Goal: Task Accomplishment & Management: Manage account settings

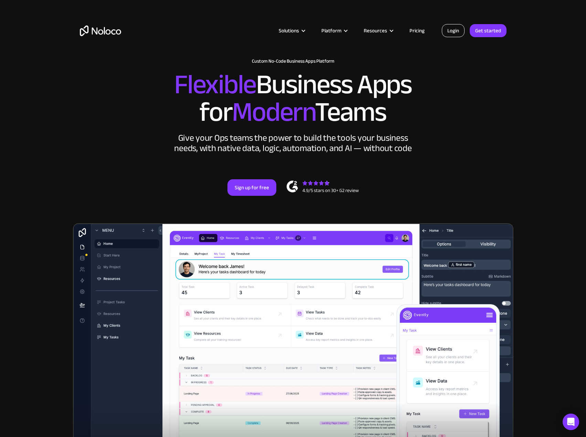
click at [453, 30] on link "Login" at bounding box center [453, 30] width 23 height 13
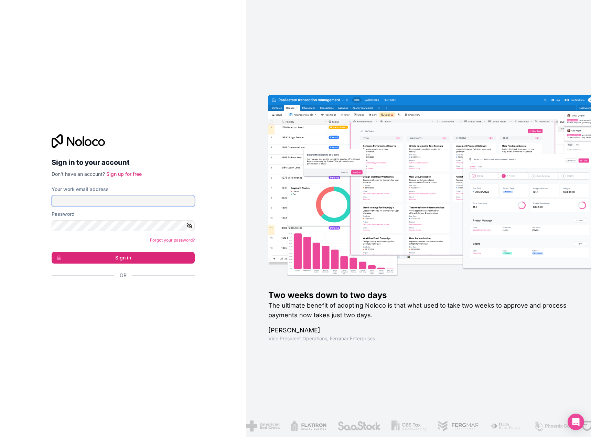
click at [161, 202] on input "Your work email address" at bounding box center [123, 200] width 143 height 11
type input "t.aime@ingetis.com"
click at [90, 259] on button "Sign in" at bounding box center [123, 258] width 143 height 12
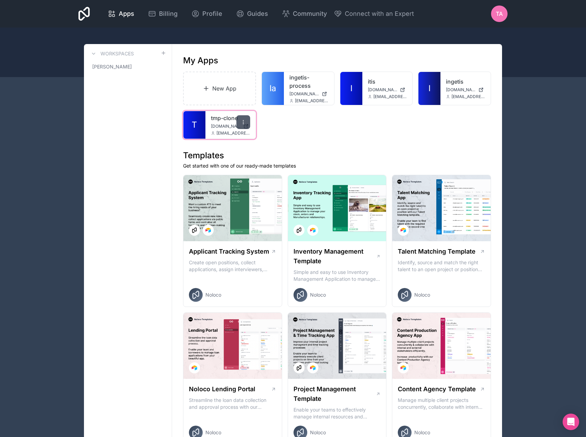
click at [241, 123] on icon at bounding box center [243, 122] width 6 height 6
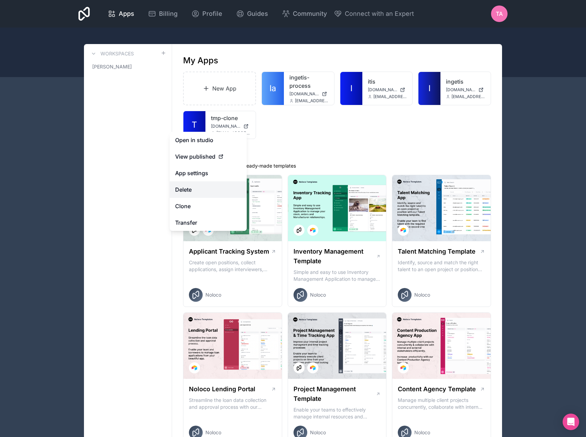
click at [193, 191] on button "Delete" at bounding box center [208, 189] width 77 height 17
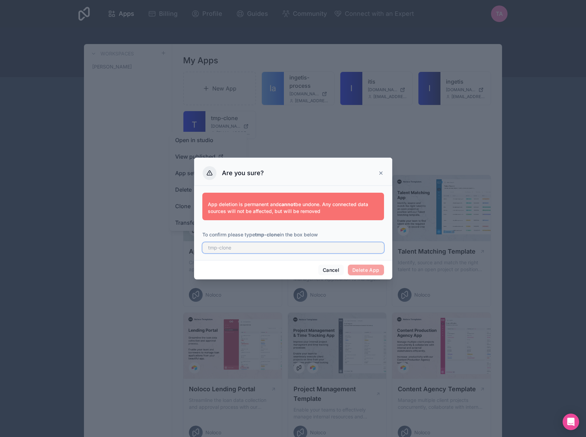
click at [330, 244] on input "text" at bounding box center [293, 247] width 182 height 11
type input "tmp-clone"
click at [368, 268] on button "Delete App" at bounding box center [366, 270] width 36 height 11
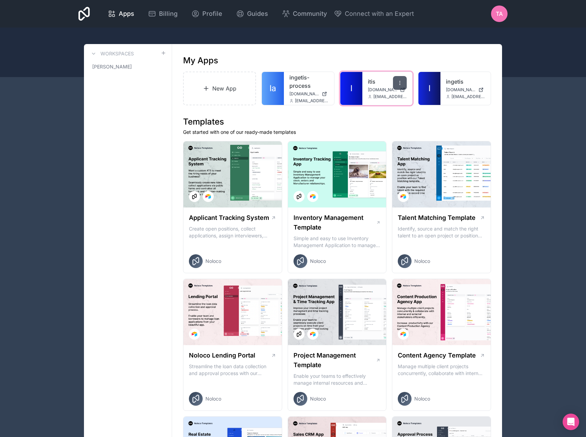
click at [401, 82] on icon at bounding box center [400, 83] width 6 height 6
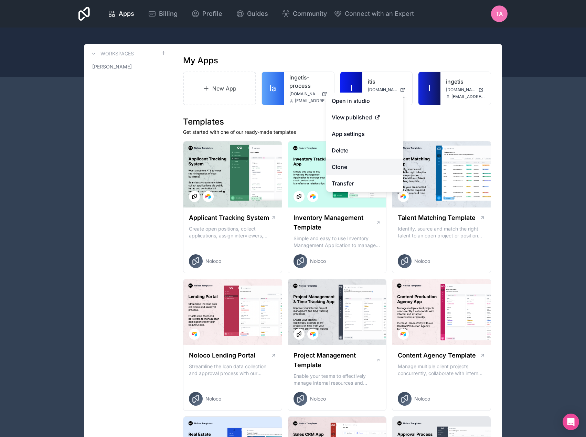
click at [349, 164] on link "Clone" at bounding box center [364, 167] width 77 height 17
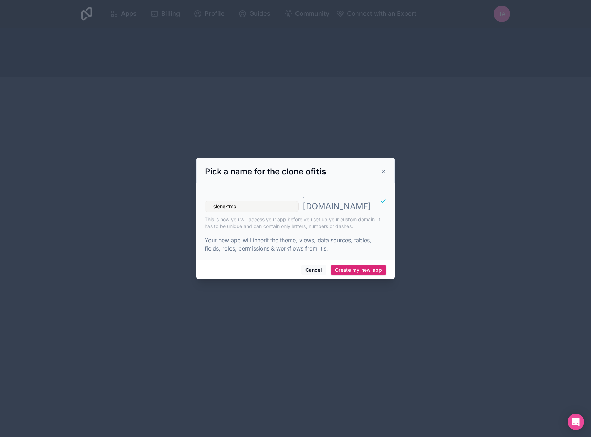
type input "clone-tmp"
click at [365, 265] on button "Create my new app" at bounding box center [359, 270] width 56 height 11
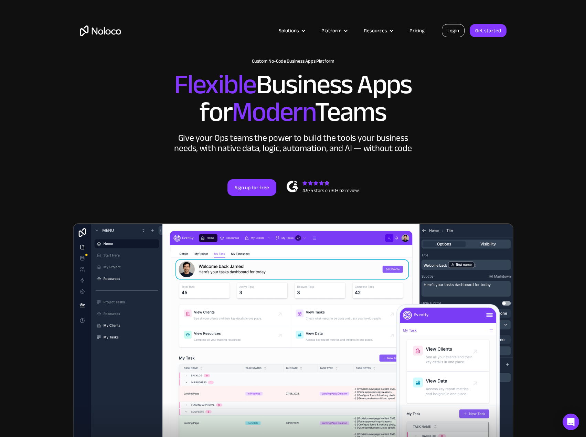
click at [458, 26] on link "Login" at bounding box center [453, 30] width 23 height 13
